Goal: Task Accomplishment & Management: Manage account settings

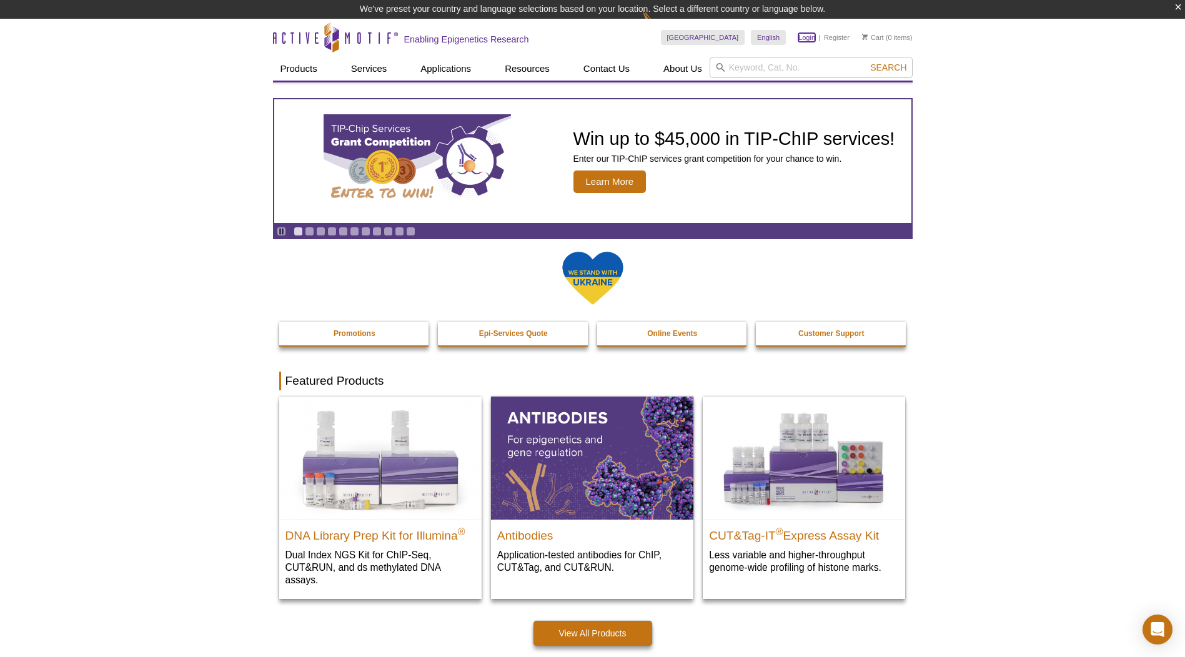
click at [804, 38] on link "Login" at bounding box center [806, 37] width 17 height 9
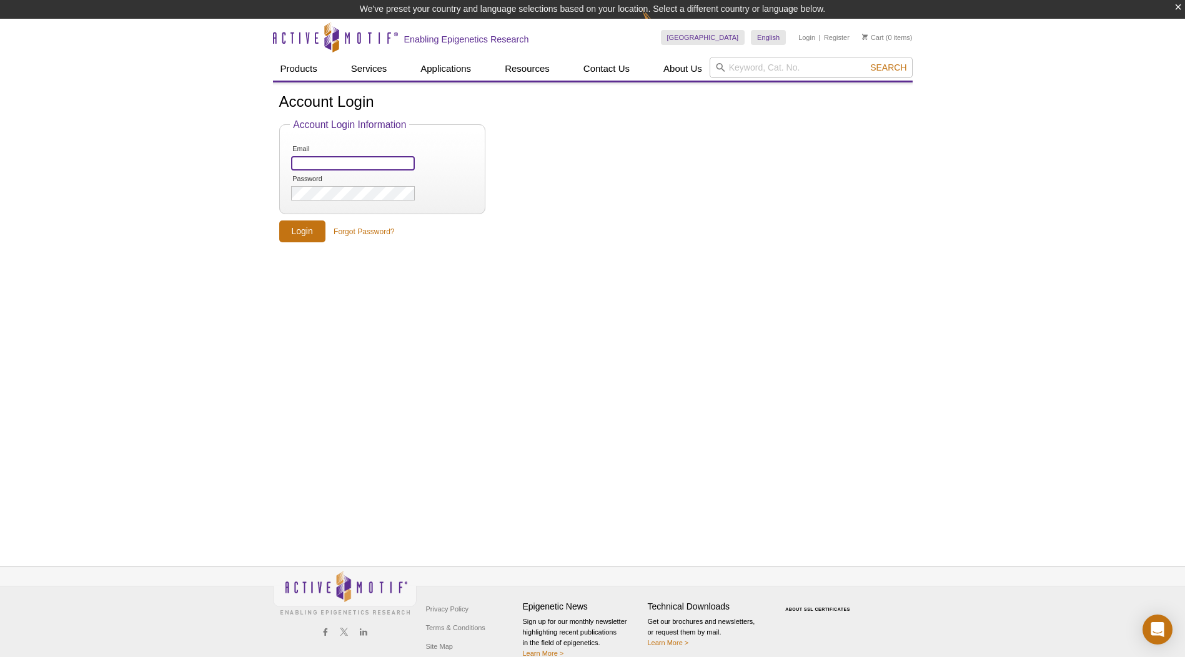
click at [299, 159] on input "Email" at bounding box center [352, 163] width 123 height 14
type input "[PERSON_NAME][EMAIL_ADDRESS][DOMAIN_NAME]"
click at [305, 234] on input "Login" at bounding box center [302, 231] width 46 height 22
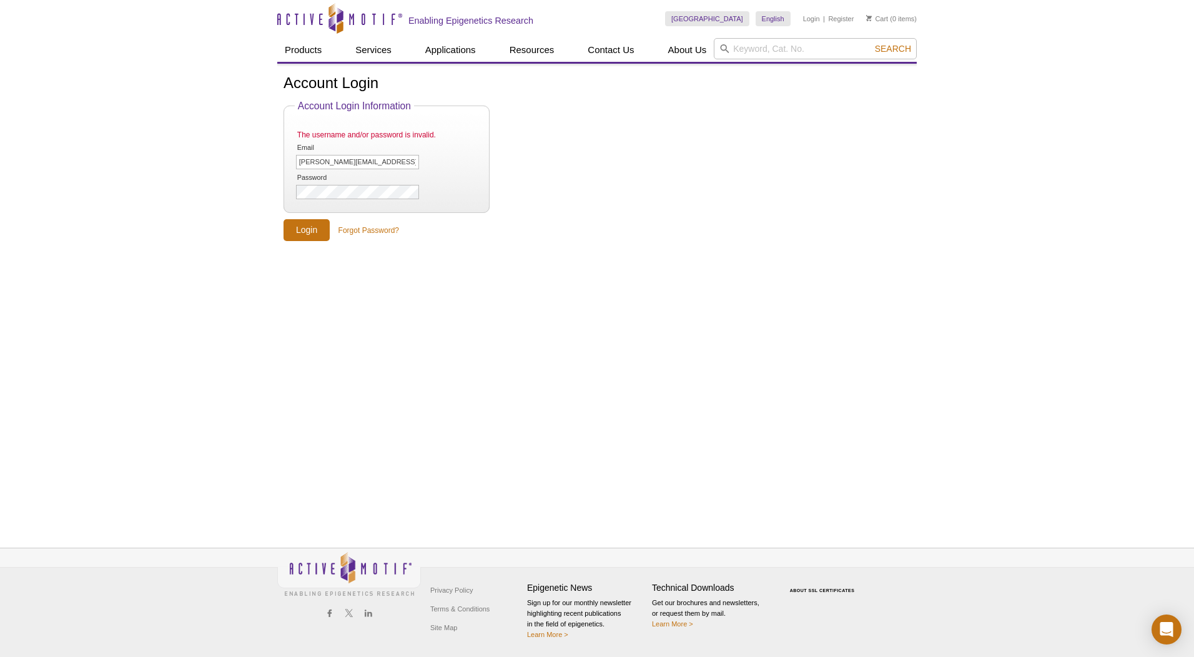
click at [813, 23] on li "Login" at bounding box center [811, 18] width 17 height 15
click at [813, 19] on link "Login" at bounding box center [811, 18] width 17 height 9
click at [327, 140] on input "Email" at bounding box center [357, 144] width 123 height 14
type input "[PERSON_NAME][EMAIL_ADDRESS][DOMAIN_NAME]"
click at [604, 202] on form "Account Login Information Email Isabella-grumbach@ou.edu Password Login Forgot …" at bounding box center [597, 163] width 627 height 124
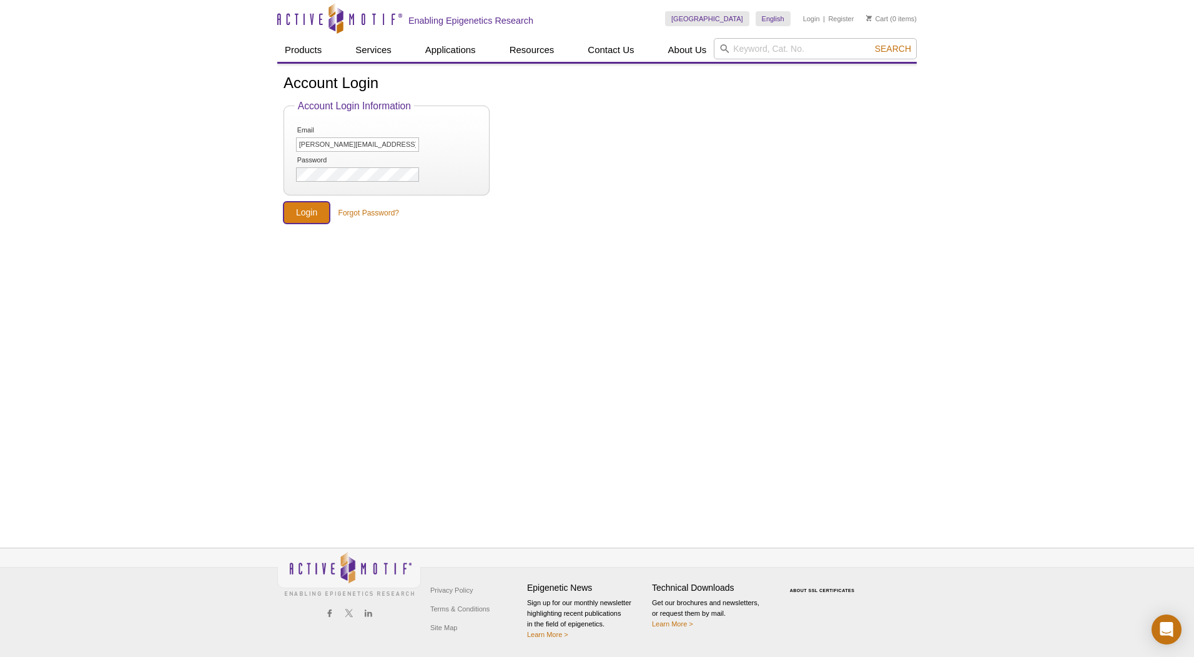
click at [310, 215] on input "Login" at bounding box center [307, 213] width 46 height 22
click at [729, 212] on form "Account Login Information The username and/or password is invalid. Email [PERSO…" at bounding box center [597, 171] width 627 height 141
click at [568, 137] on form "Account Login Information The username and/or password is invalid. Email [PERSO…" at bounding box center [597, 171] width 627 height 141
click at [304, 226] on input "Login" at bounding box center [307, 230] width 46 height 22
click at [858, 181] on form "Account Login Information The username and/or password is invalid. Email [PERSO…" at bounding box center [597, 171] width 627 height 141
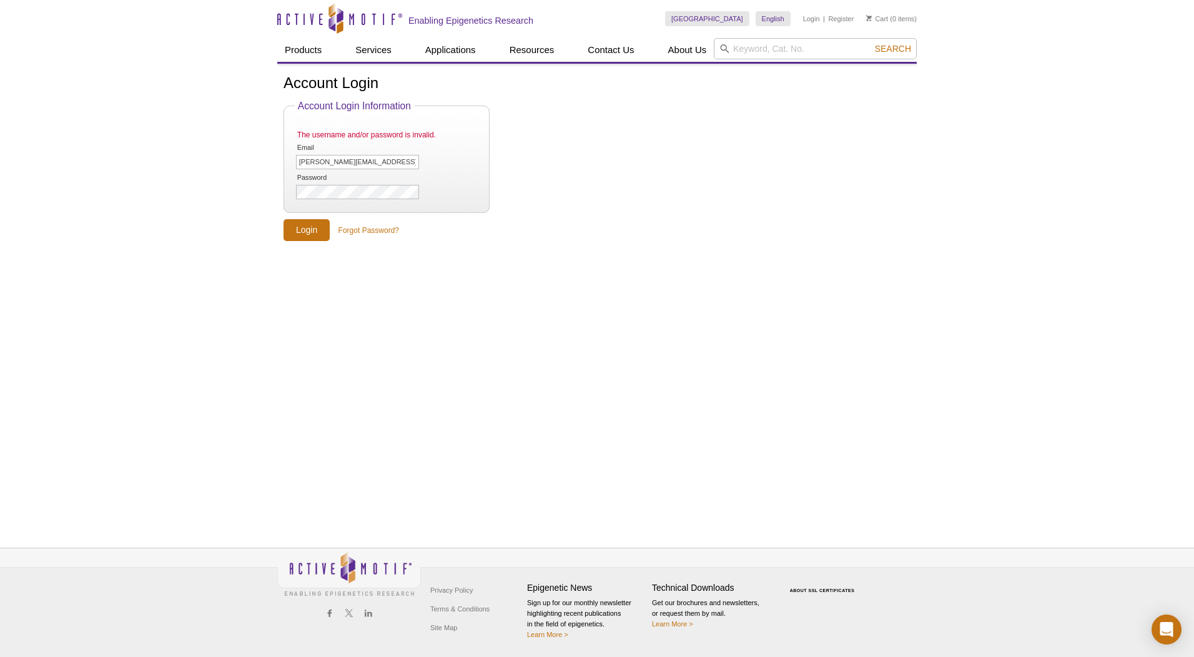
click at [1021, 59] on div "Active Motif Logo Enabling Epigenetics Research 0 Search Skip to content Active…" at bounding box center [597, 328] width 1194 height 657
click at [1057, 54] on div "Active Motif Logo Enabling Epigenetics Research 0 Search Skip to content Active…" at bounding box center [597, 328] width 1194 height 657
click at [80, 69] on div "Active Motif Logo Enabling Epigenetics Research 0 Search Skip to content Active…" at bounding box center [597, 328] width 1194 height 657
